Goal: Task Accomplishment & Management: Manage account settings

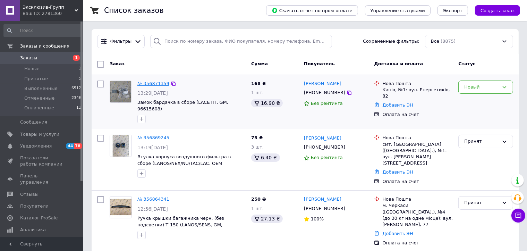
click at [155, 84] on link "№ 356871359" at bounding box center [153, 83] width 32 height 5
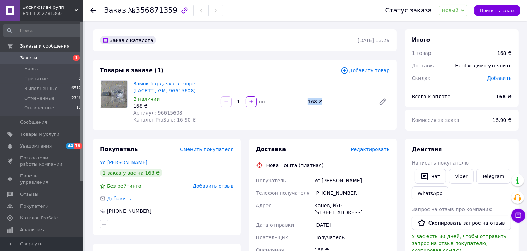
drag, startPoint x: 301, startPoint y: 98, endPoint x: 326, endPoint y: 115, distance: 30.3
click at [327, 115] on div "Замок бардачка в сборе (LACETTI, GM, 96615608) В наличии 168 ₴ Артикул: 9661560…" at bounding box center [262, 102] width 262 height 46
click at [326, 115] on div "Замок бардачка в сборе (LACETTI, GM, 96615608) В наличии 168 ₴ Артикул: 9661560…" at bounding box center [262, 102] width 262 height 46
drag, startPoint x: 318, startPoint y: 195, endPoint x: 358, endPoint y: 198, distance: 40.7
click at [358, 198] on div "[PHONE_NUMBER]" at bounding box center [352, 193] width 78 height 12
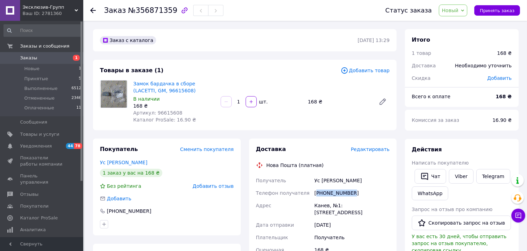
click at [358, 197] on div "[PHONE_NUMBER]" at bounding box center [352, 193] width 78 height 12
drag, startPoint x: 314, startPoint y: 194, endPoint x: 356, endPoint y: 195, distance: 41.3
click at [356, 195] on div "[PHONE_NUMBER]" at bounding box center [352, 193] width 78 height 12
click at [358, 197] on div "[PHONE_NUMBER]" at bounding box center [352, 193] width 78 height 12
drag, startPoint x: 496, startPoint y: 9, endPoint x: 486, endPoint y: 18, distance: 13.3
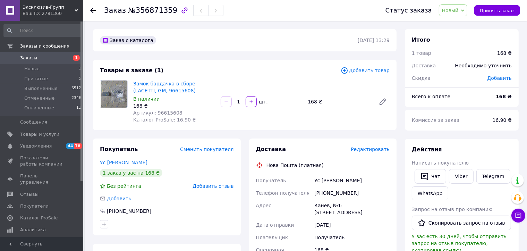
click at [496, 8] on span "Принять заказ" at bounding box center [497, 10] width 35 height 5
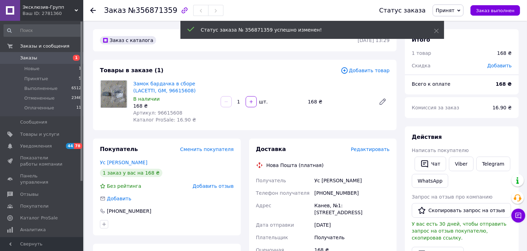
click at [31, 56] on span "Заказы" at bounding box center [28, 58] width 17 height 6
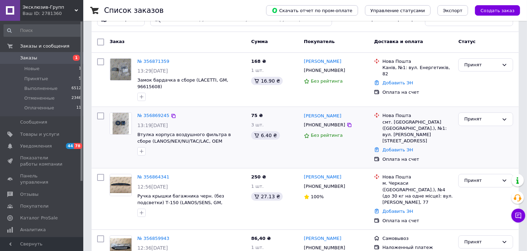
scroll to position [35, 0]
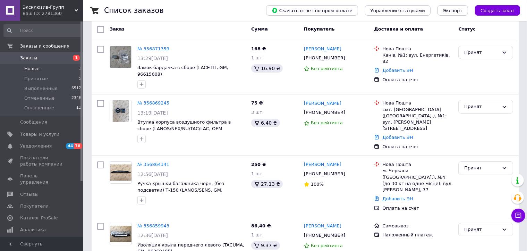
click at [38, 68] on li "Новые 1" at bounding box center [42, 69] width 85 height 10
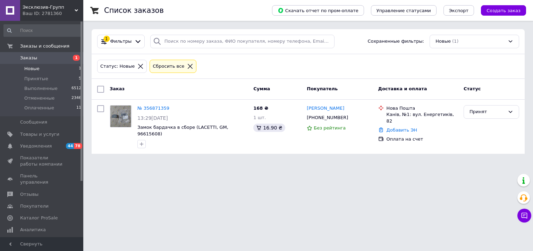
click at [26, 56] on span "Заказы" at bounding box center [28, 58] width 17 height 6
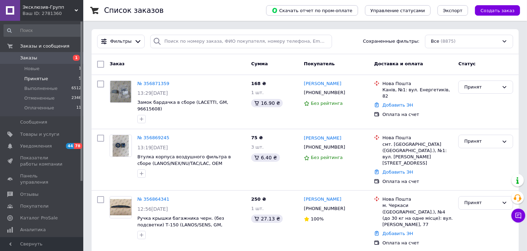
click at [26, 80] on span "Принятые" at bounding box center [36, 79] width 24 height 6
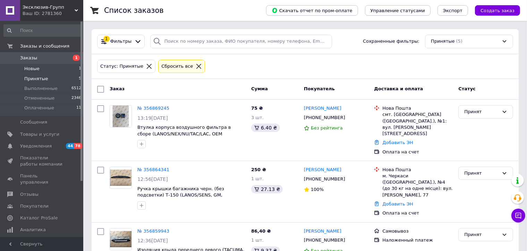
click at [36, 65] on li "Новые 1" at bounding box center [42, 69] width 85 height 10
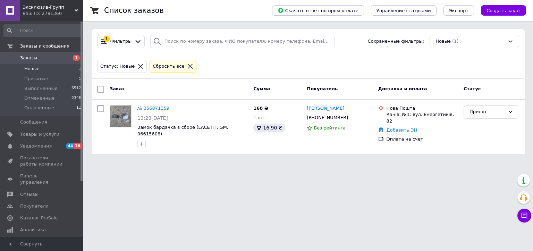
click at [36, 56] on span "Заказы" at bounding box center [42, 58] width 44 height 6
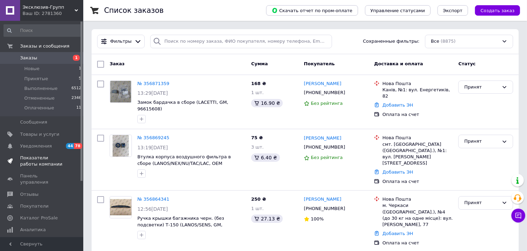
click at [33, 157] on span "Показатели работы компании" at bounding box center [42, 161] width 44 height 12
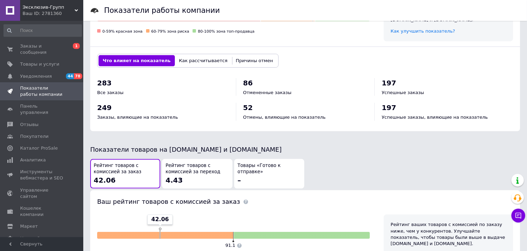
scroll to position [278, 0]
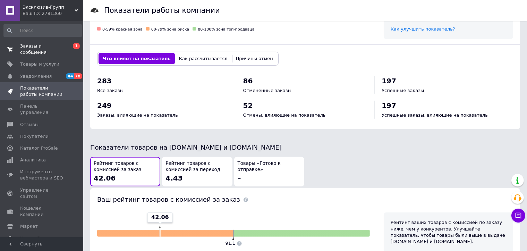
click at [37, 47] on span "Заказы и сообщения" at bounding box center [42, 49] width 44 height 12
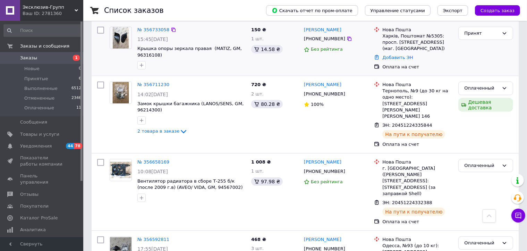
scroll to position [347, 0]
click at [43, 77] on span "Принятые" at bounding box center [36, 79] width 24 height 6
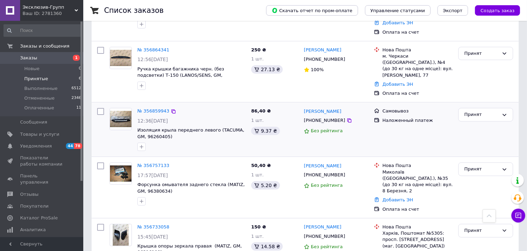
scroll to position [177, 0]
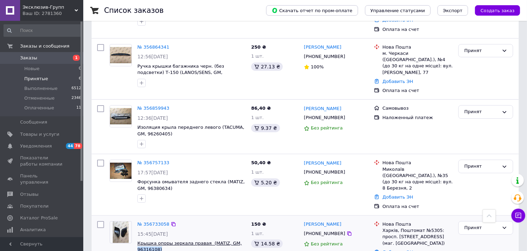
drag, startPoint x: 158, startPoint y: 225, endPoint x: 138, endPoint y: 224, distance: 20.2
click at [137, 240] on span "Крышка опоры зеркала правая (MATIZ, GM, 96316108)" at bounding box center [191, 246] width 108 height 13
copy span "96316108)"
click at [152, 222] on link "№ 356733058" at bounding box center [153, 224] width 32 height 5
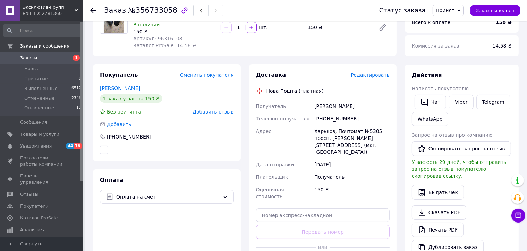
scroll to position [69, 0]
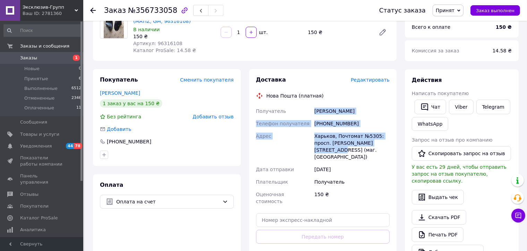
drag, startPoint x: 315, startPoint y: 111, endPoint x: 387, endPoint y: 147, distance: 80.9
click at [387, 147] on div "Получатель [PERSON_NAME] Телефон получателя [PHONE_NUMBER] [PERSON_NAME], Почто…" at bounding box center [323, 156] width 137 height 103
copy div "[PERSON_NAME] Телефон получателя [PHONE_NUMBER] [PERSON_NAME], Почтомат №5305: …"
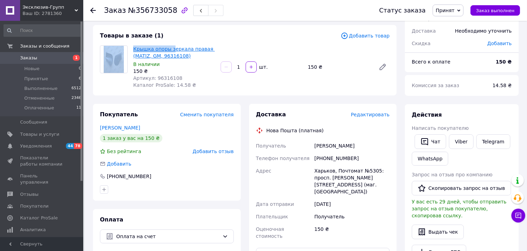
drag, startPoint x: 129, startPoint y: 43, endPoint x: 171, endPoint y: 45, distance: 41.7
click at [171, 45] on div "Товары в заказе (1) Добавить товар Крышка опоры зеркала правая (MATIZ, GM, 9631…" at bounding box center [245, 60] width 304 height 70
click at [156, 41] on div "Товары в заказе (1) Добавить товар Крышка опоры зеркала правая (MATIZ, GM, 9631…" at bounding box center [245, 60] width 304 height 70
click at [190, 36] on div "Товары в заказе (1)" at bounding box center [220, 36] width 241 height 8
drag, startPoint x: 131, startPoint y: 45, endPoint x: 186, endPoint y: 48, distance: 55.3
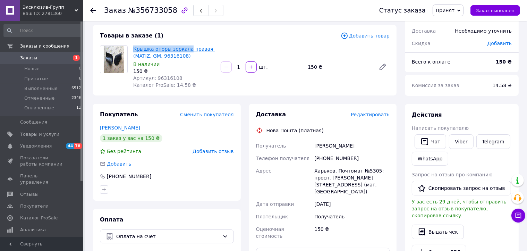
click at [186, 48] on div "Крышка опоры зеркала правая (MATIZ, GM, 96316108) В наличии 150 ₴ Артикул: 9631…" at bounding box center [174, 67] width 87 height 46
copy link "Крышка опоры зеркала"
click at [93, 8] on icon at bounding box center [93, 11] width 6 height 6
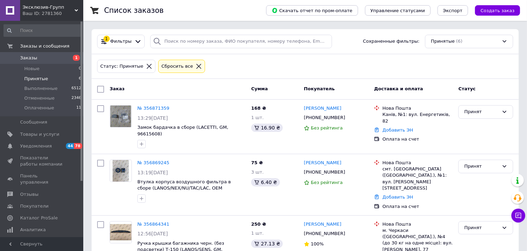
click at [36, 77] on span "Принятые" at bounding box center [36, 79] width 24 height 6
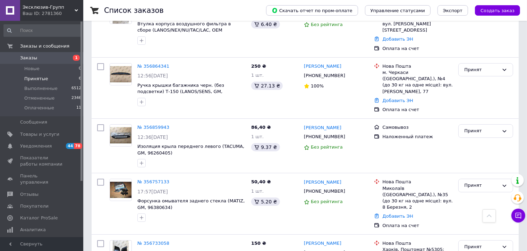
scroll to position [177, 0]
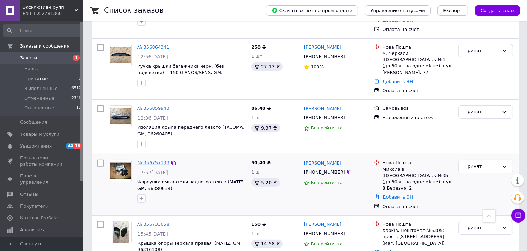
click at [157, 160] on link "№ 356757133" at bounding box center [153, 162] width 32 height 5
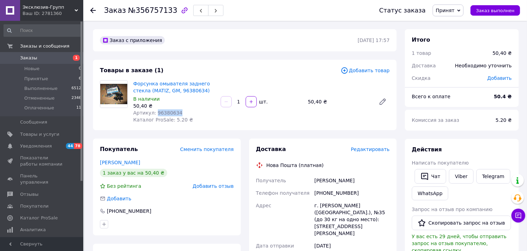
drag, startPoint x: 175, startPoint y: 111, endPoint x: 154, endPoint y: 112, distance: 20.8
click at [154, 112] on div "Артикул: 96380634" at bounding box center [174, 112] width 82 height 7
copy span "96380634"
drag, startPoint x: 134, startPoint y: 80, endPoint x: 181, endPoint y: 84, distance: 46.7
click at [181, 84] on div "Форсунка омывателя заднего стекла (MATIZ, GM, 96380634) В наличии 50,40 ₴ Артик…" at bounding box center [174, 102] width 87 height 46
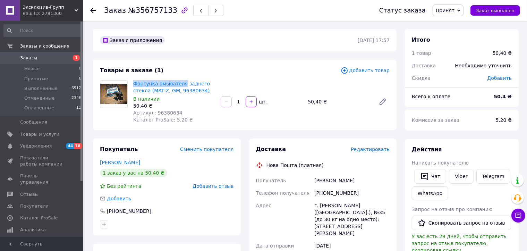
copy link "Форсунка омывателя"
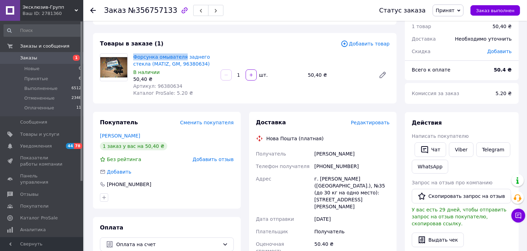
scroll to position [35, 0]
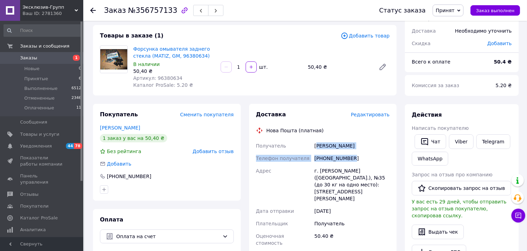
drag, startPoint x: 316, startPoint y: 147, endPoint x: 360, endPoint y: 154, distance: 44.0
click at [360, 154] on div "Получатель [PERSON_NAME] Телефон получателя [PHONE_NUMBER] Адрес г. [PERSON_NAM…" at bounding box center [323, 195] width 137 height 110
click at [304, 136] on div "Доставка Редактировать Нова Пошта (платная) Получатель [PERSON_NAME] Телефон по…" at bounding box center [323, 214] width 134 height 206
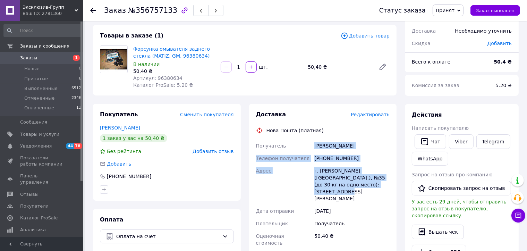
drag, startPoint x: 327, startPoint y: 148, endPoint x: 365, endPoint y: 189, distance: 56.0
click at [365, 189] on div "Получатель [PERSON_NAME] Телефон получателя [PHONE_NUMBER] Адрес г. [PERSON_NAM…" at bounding box center [323, 195] width 137 height 110
copy div "[PERSON_NAME] Телефон получателя [PHONE_NUMBER] Адрес г. [PERSON_NAME] ([GEOGRA…"
click at [92, 9] on use at bounding box center [93, 11] width 6 height 6
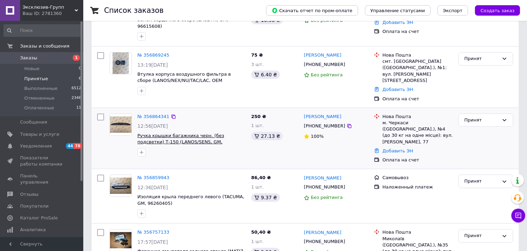
scroll to position [73, 0]
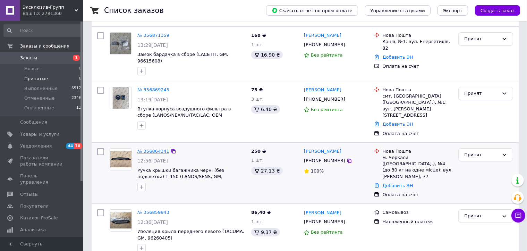
click at [153, 149] on link "№ 356864341" at bounding box center [153, 151] width 32 height 5
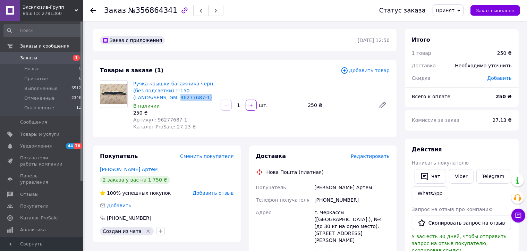
drag, startPoint x: 160, startPoint y: 98, endPoint x: 133, endPoint y: 99, distance: 27.1
click at [133, 99] on div "Ручка крышки багажника черн. (без подсветки) Т-150 (LANOS/SENS, GM, 96277687-1)…" at bounding box center [174, 105] width 87 height 53
copy link "96277687-1)"
drag, startPoint x: 131, startPoint y: 81, endPoint x: 190, endPoint y: 86, distance: 59.2
click at [190, 86] on div "Ручка крышки багажника черн. (без подсветки) Т-150 (LANOS/SENS, GM, 96277687-1)…" at bounding box center [174, 105] width 87 height 53
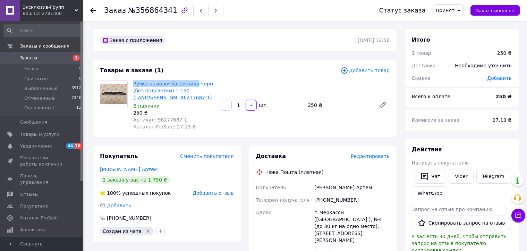
copy link "Ручка крышки багажника"
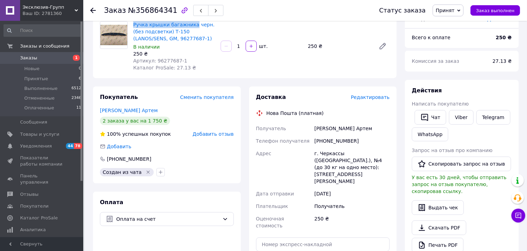
scroll to position [69, 0]
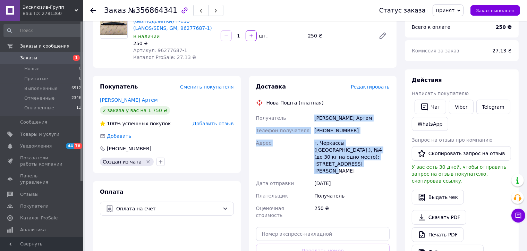
drag, startPoint x: 315, startPoint y: 117, endPoint x: 371, endPoint y: 158, distance: 68.8
click at [371, 158] on div "Получатель Скуцький Артем Телефон получателя [PHONE_NUMBER] Адрес г. Черкассы (…" at bounding box center [323, 167] width 137 height 110
copy div "Скуцький Артем Телефон получателя [PHONE_NUMBER] Адрес г. Черкассы ([GEOGRAPHIC…"
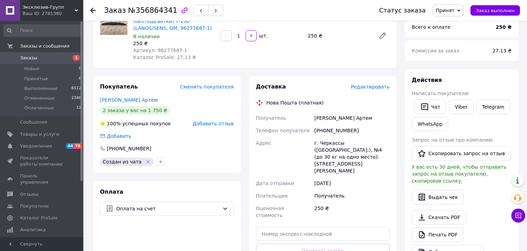
click at [90, 8] on icon at bounding box center [93, 11] width 6 height 6
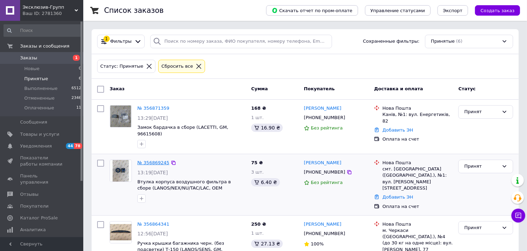
click at [158, 160] on link "№ 356869245" at bounding box center [153, 162] width 32 height 5
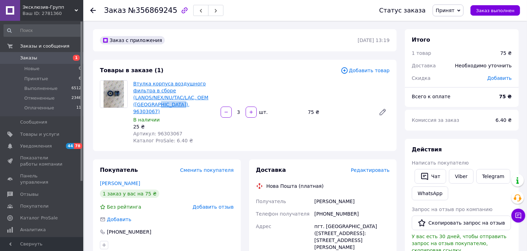
drag, startPoint x: 190, startPoint y: 101, endPoint x: 164, endPoint y: 98, distance: 26.2
click at [164, 98] on span "Втулка корпуса воздушного фильтра в сборе (LANOS/NEX/NU/TAC/LAC, OEM ([GEOGRAPH…" at bounding box center [174, 97] width 82 height 35
copy link "96303067)"
drag, startPoint x: 130, startPoint y: 81, endPoint x: 167, endPoint y: 84, distance: 36.9
click at [167, 84] on div "Втулка корпуса воздушного фильтра в сборе (LANOS/NEX/NU/TAC/LAC, OEM ([GEOGRAPH…" at bounding box center [244, 112] width 295 height 64
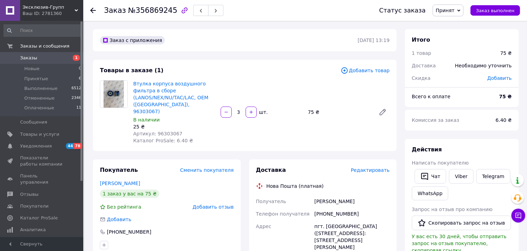
click at [291, 195] on div "Получатель" at bounding box center [284, 201] width 59 height 12
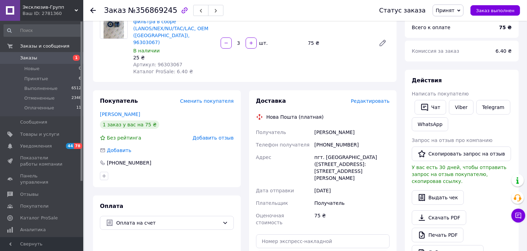
scroll to position [69, 0]
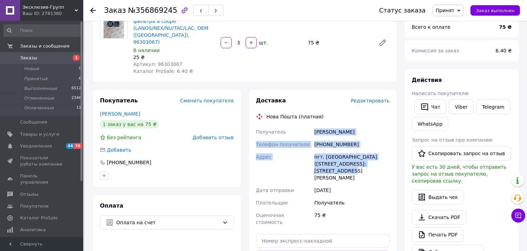
drag, startPoint x: 314, startPoint y: 119, endPoint x: 373, endPoint y: 155, distance: 69.4
click at [373, 155] on div "Получатель [PERSON_NAME] Телефон получателя [PHONE_NUMBER] [GEOGRAPHIC_DATA] пг…" at bounding box center [323, 177] width 137 height 103
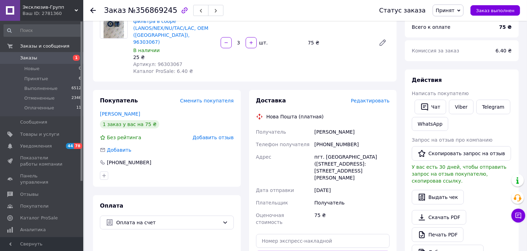
click at [93, 11] on icon at bounding box center [93, 11] width 6 height 6
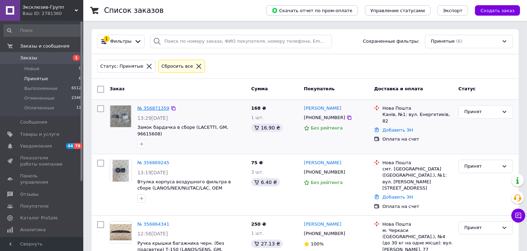
click at [147, 109] on link "№ 356871359" at bounding box center [153, 108] width 32 height 5
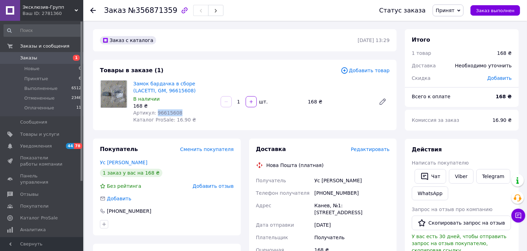
drag, startPoint x: 176, startPoint y: 112, endPoint x: 153, endPoint y: 111, distance: 22.9
click at [153, 111] on div "Артикул: 96615608" at bounding box center [174, 112] width 82 height 7
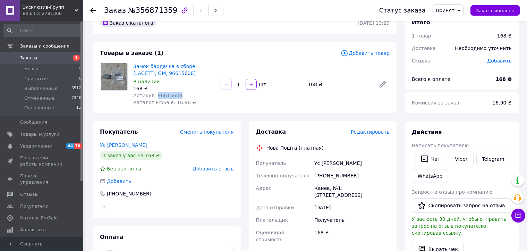
scroll to position [35, 0]
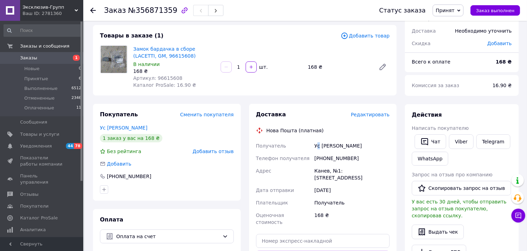
click at [319, 147] on div "Ус [PERSON_NAME]" at bounding box center [352, 146] width 78 height 12
drag, startPoint x: 315, startPoint y: 145, endPoint x: 385, endPoint y: 173, distance: 75.4
click at [385, 173] on div "Получатель Ус [PERSON_NAME] Телефон получателя [PHONE_NUMBER] Адрес [STREET_ADD…" at bounding box center [323, 184] width 137 height 89
drag, startPoint x: 136, startPoint y: 49, endPoint x: 169, endPoint y: 51, distance: 33.1
click at [169, 51] on div "Замок бардачка в сборе (LACETTI, GM, 96615608) В наличии 168 ₴ Артикул: 9661560…" at bounding box center [174, 67] width 87 height 46
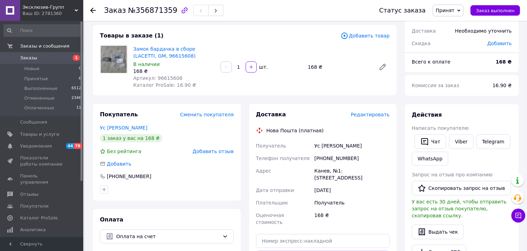
click at [90, 10] on use at bounding box center [93, 11] width 6 height 6
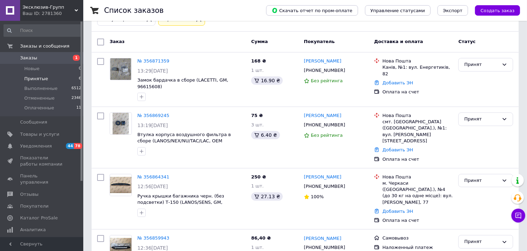
scroll to position [69, 0]
